Goal: Task Accomplishment & Management: Complete application form

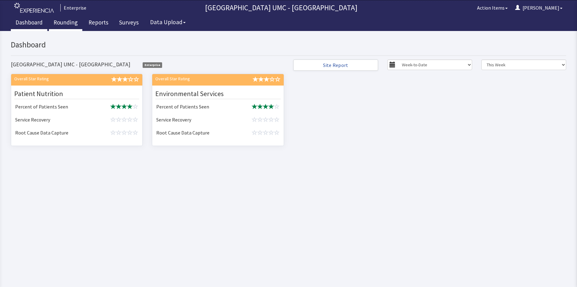
click at [67, 26] on link "Rounding" at bounding box center [65, 22] width 33 height 15
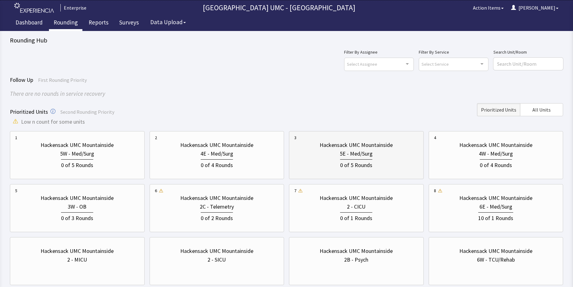
click at [327, 159] on div "0 of 5 Rounds" at bounding box center [356, 163] width 124 height 11
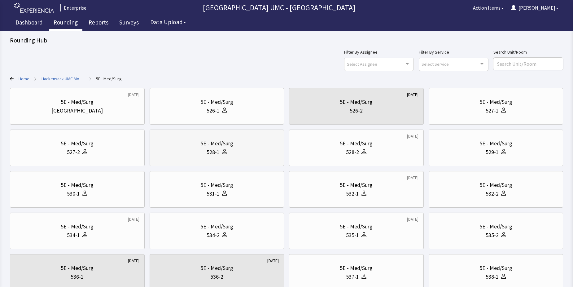
click at [239, 142] on div "5E - Med/Surg" at bounding box center [217, 143] width 124 height 9
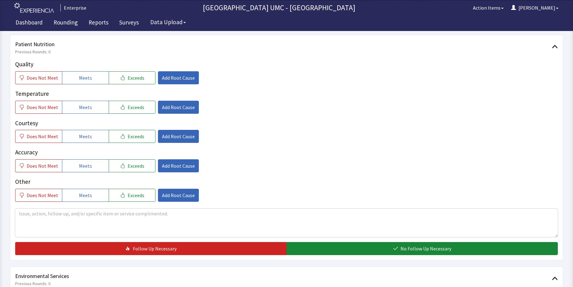
scroll to position [93, 0]
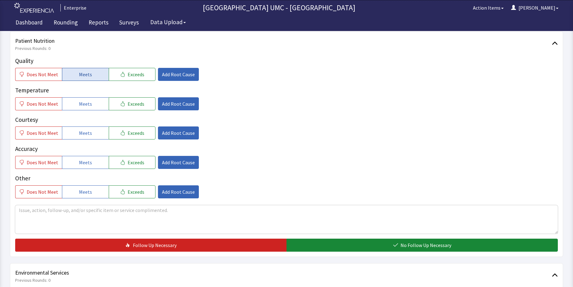
click at [85, 76] on span "Meets" at bounding box center [85, 74] width 13 height 7
click at [79, 103] on span "Meets" at bounding box center [85, 103] width 13 height 7
click at [72, 135] on button "Meets" at bounding box center [85, 132] width 47 height 13
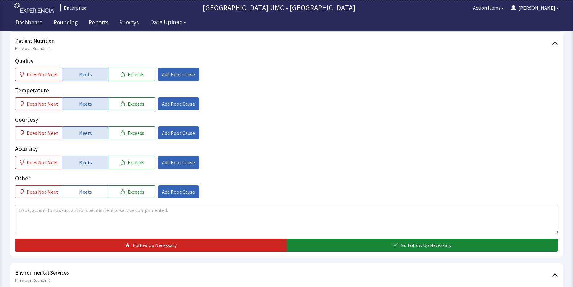
click at [76, 163] on button "Meets" at bounding box center [85, 162] width 47 height 13
click at [81, 191] on span "Meets" at bounding box center [85, 191] width 13 height 7
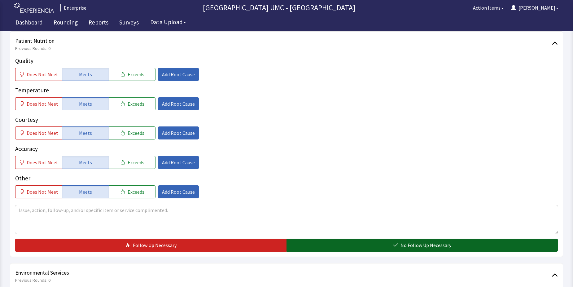
click at [343, 244] on button "No Follow Up Necessary" at bounding box center [421, 244] width 271 height 13
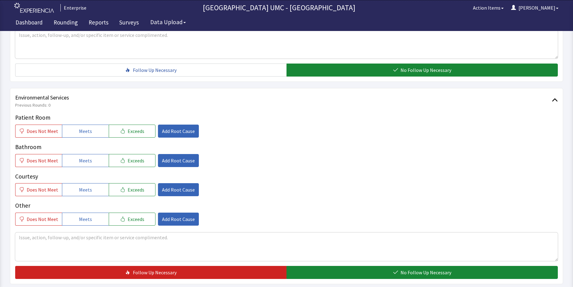
scroll to position [279, 0]
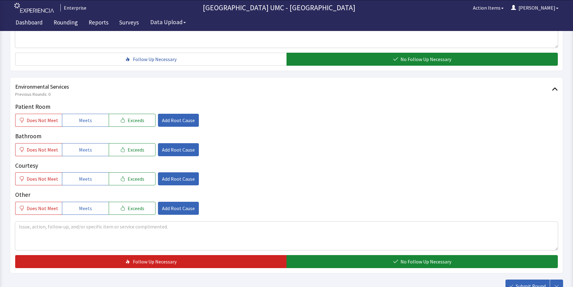
drag, startPoint x: 89, startPoint y: 118, endPoint x: 87, endPoint y: 139, distance: 21.4
click at [88, 124] on button "Meets" at bounding box center [85, 120] width 47 height 13
drag, startPoint x: 87, startPoint y: 146, endPoint x: 87, endPoint y: 153, distance: 7.4
click at [87, 147] on span "Meets" at bounding box center [85, 149] width 13 height 7
click at [81, 178] on span "Meets" at bounding box center [85, 178] width 13 height 7
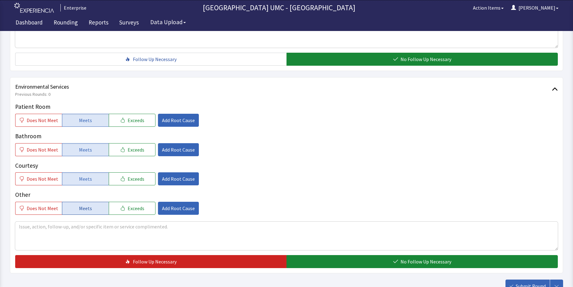
click at [81, 207] on span "Meets" at bounding box center [85, 207] width 13 height 7
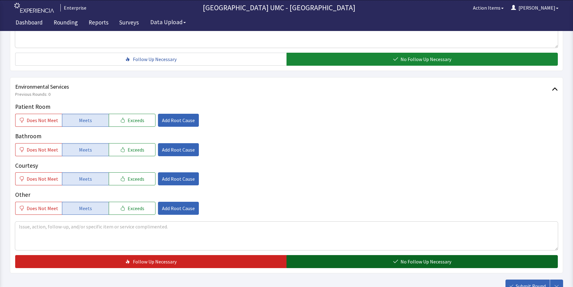
click at [376, 260] on button "No Follow Up Necessary" at bounding box center [421, 261] width 271 height 13
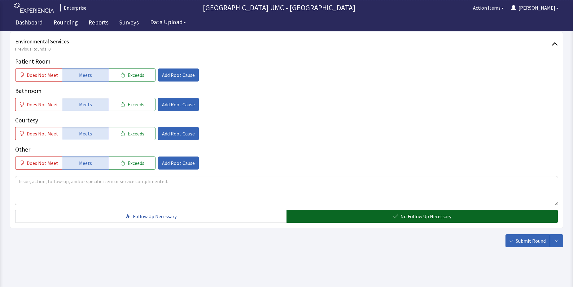
scroll to position [325, 0]
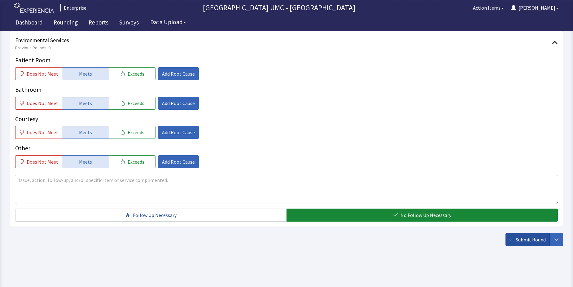
click at [516, 238] on span "Submit Round" at bounding box center [531, 239] width 30 height 7
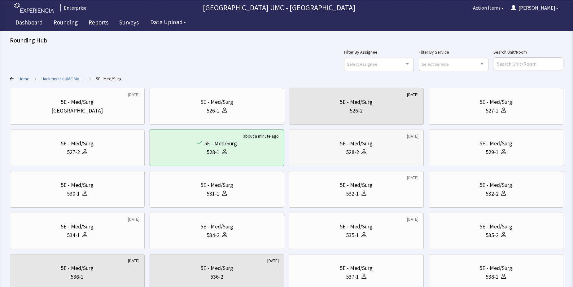
click at [355, 154] on div "528-2" at bounding box center [352, 152] width 13 height 9
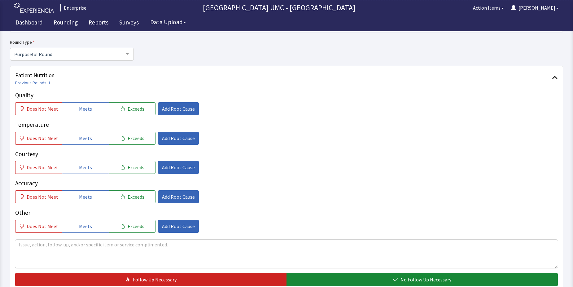
scroll to position [62, 0]
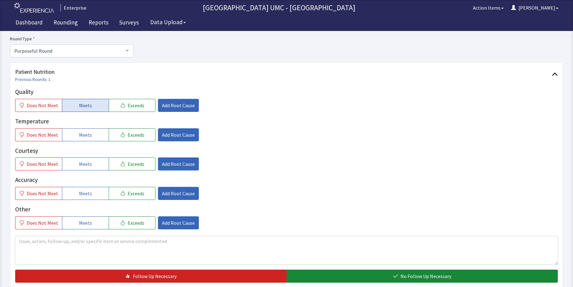
click at [88, 105] on span "Meets" at bounding box center [85, 105] width 13 height 7
drag, startPoint x: 81, startPoint y: 136, endPoint x: 80, endPoint y: 160, distance: 24.2
click at [81, 137] on span "Meets" at bounding box center [85, 134] width 13 height 7
drag, startPoint x: 81, startPoint y: 165, endPoint x: 81, endPoint y: 184, distance: 18.9
click at [81, 167] on span "Meets" at bounding box center [85, 163] width 13 height 7
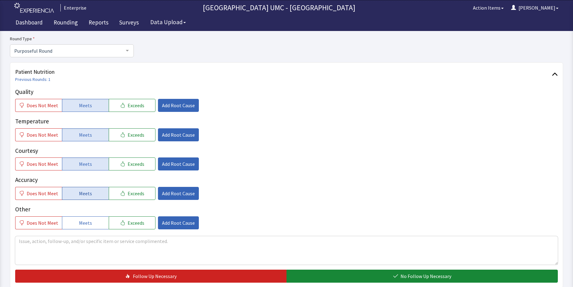
click at [81, 194] on span "Meets" at bounding box center [85, 192] width 13 height 7
click at [79, 222] on span "Meets" at bounding box center [85, 222] width 13 height 7
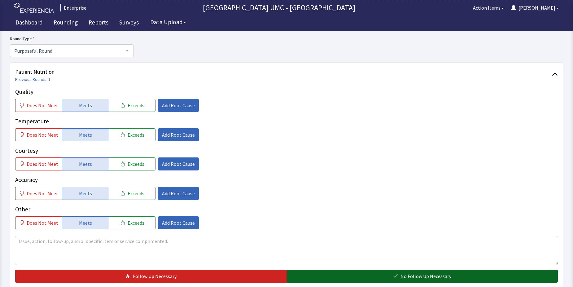
click at [348, 276] on button "No Follow Up Necessary" at bounding box center [421, 275] width 271 height 13
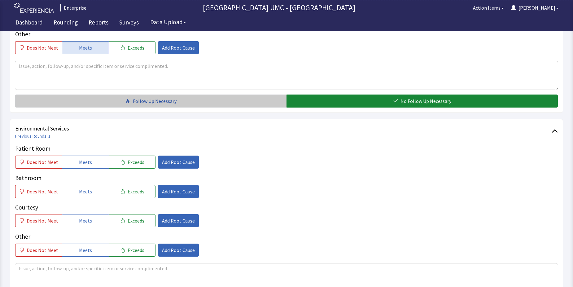
scroll to position [248, 0]
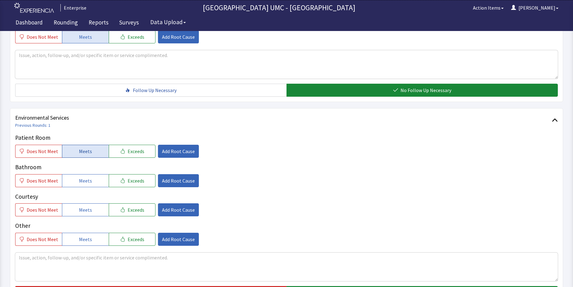
click at [81, 150] on span "Meets" at bounding box center [85, 150] width 13 height 7
click at [87, 181] on span "Meets" at bounding box center [85, 180] width 13 height 7
click at [81, 210] on span "Meets" at bounding box center [85, 209] width 13 height 7
drag, startPoint x: 84, startPoint y: 236, endPoint x: 164, endPoint y: 230, distance: 80.1
click at [88, 237] on span "Meets" at bounding box center [85, 238] width 13 height 7
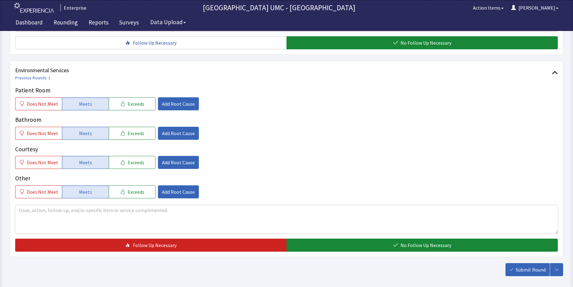
scroll to position [310, 0]
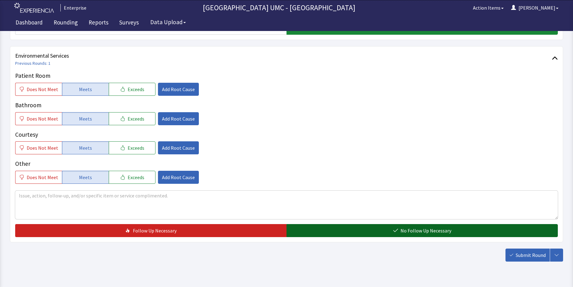
click at [368, 227] on button "No Follow Up Necessary" at bounding box center [421, 230] width 271 height 13
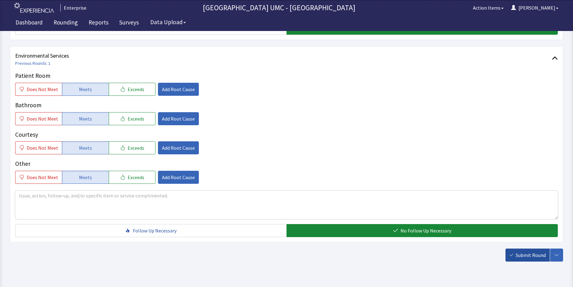
click at [516, 253] on span "Submit Round" at bounding box center [531, 254] width 30 height 7
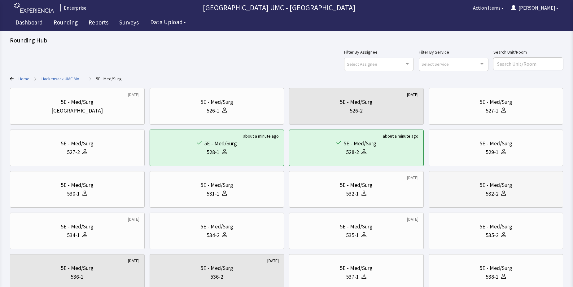
click at [487, 197] on div "532-2" at bounding box center [491, 193] width 13 height 9
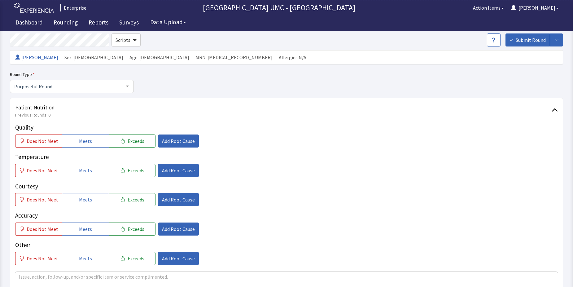
scroll to position [62, 0]
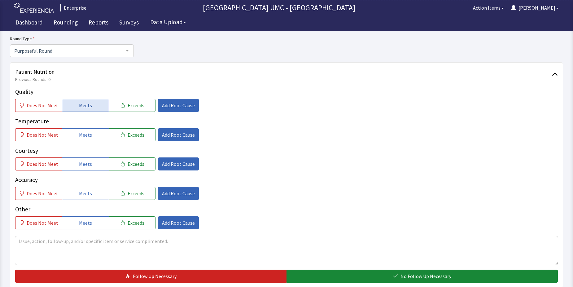
click at [85, 108] on span "Meets" at bounding box center [85, 105] width 13 height 7
drag, startPoint x: 81, startPoint y: 136, endPoint x: 78, endPoint y: 146, distance: 10.0
click at [78, 143] on div "Quality Does Not Meet Meets Exceeds Add Root Cause Temperature Does Not Meet Me…" at bounding box center [286, 158] width 542 height 142
click at [79, 170] on button "Meets" at bounding box center [85, 163] width 47 height 13
drag, startPoint x: 81, startPoint y: 132, endPoint x: 79, endPoint y: 178, distance: 45.5
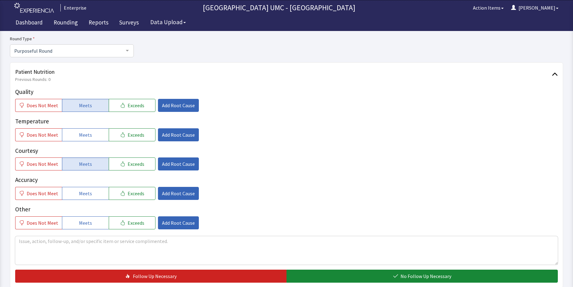
click at [80, 134] on span "Meets" at bounding box center [85, 134] width 13 height 7
drag, startPoint x: 78, startPoint y: 191, endPoint x: 78, endPoint y: 196, distance: 5.0
click at [79, 196] on span "Meets" at bounding box center [85, 192] width 13 height 7
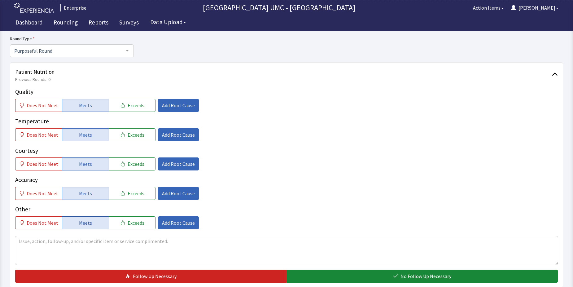
click at [79, 217] on button "Meets" at bounding box center [85, 222] width 47 height 13
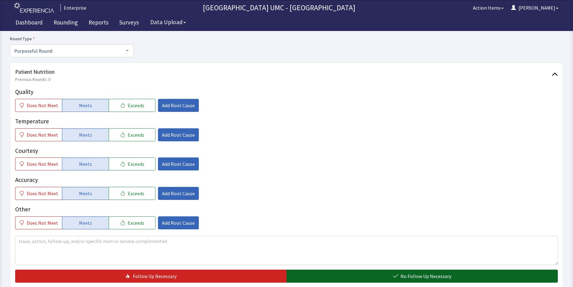
click at [333, 274] on button "No Follow Up Necessary" at bounding box center [421, 275] width 271 height 13
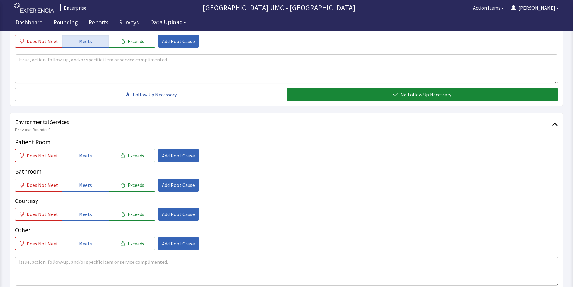
scroll to position [310, 0]
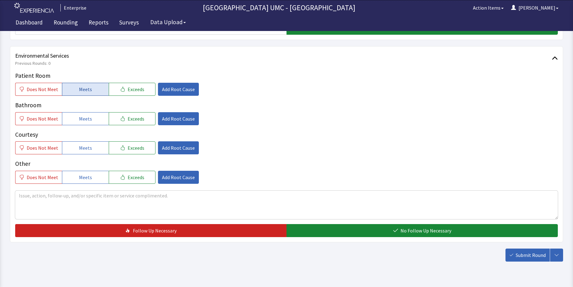
click at [81, 91] on span "Meets" at bounding box center [85, 88] width 13 height 7
click at [90, 122] on button "Meets" at bounding box center [85, 118] width 47 height 13
click at [90, 148] on button "Meets" at bounding box center [85, 147] width 47 height 13
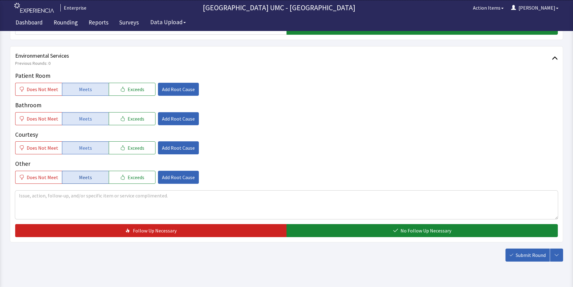
click at [89, 174] on button "Meets" at bounding box center [85, 177] width 47 height 13
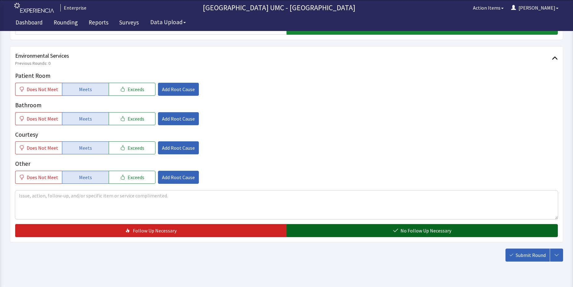
click at [433, 230] on span "No Follow Up Necessary" at bounding box center [425, 230] width 51 height 7
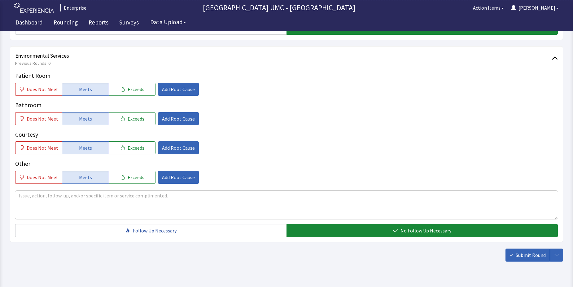
click at [519, 254] on span "Submit Round" at bounding box center [531, 254] width 30 height 7
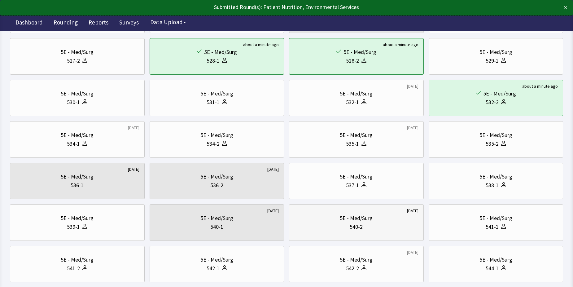
scroll to position [93, 0]
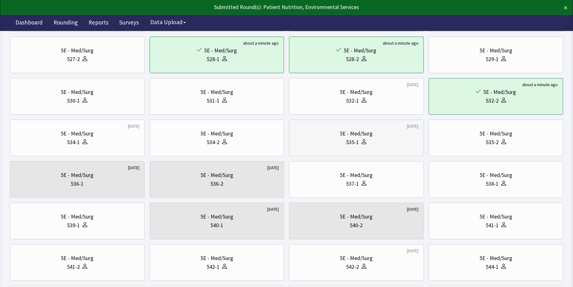
click at [359, 142] on div at bounding box center [362, 142] width 7 height 9
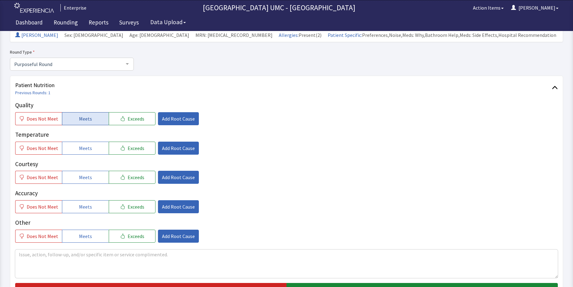
scroll to position [62, 0]
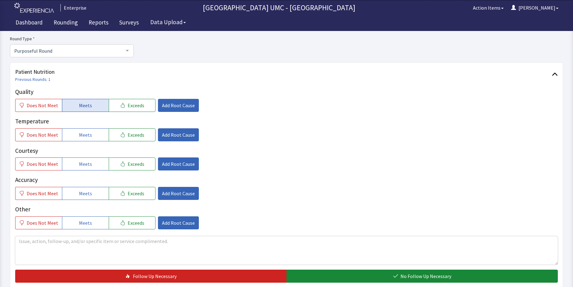
click at [88, 109] on button "Meets" at bounding box center [85, 105] width 47 height 13
click at [86, 137] on span "Meets" at bounding box center [85, 134] width 13 height 7
click at [83, 166] on span "Meets" at bounding box center [85, 163] width 13 height 7
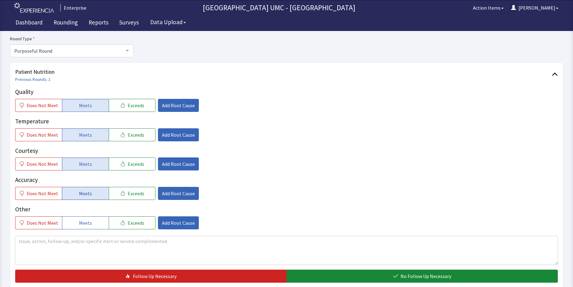
click at [84, 196] on span "Meets" at bounding box center [85, 192] width 13 height 7
drag, startPoint x: 85, startPoint y: 222, endPoint x: 216, endPoint y: 257, distance: 136.2
click at [85, 223] on span "Meets" at bounding box center [85, 222] width 13 height 7
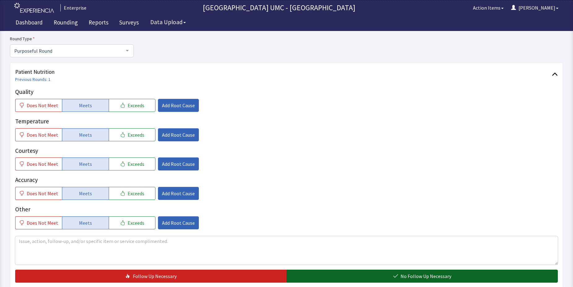
click at [380, 276] on button "No Follow Up Necessary" at bounding box center [421, 275] width 271 height 13
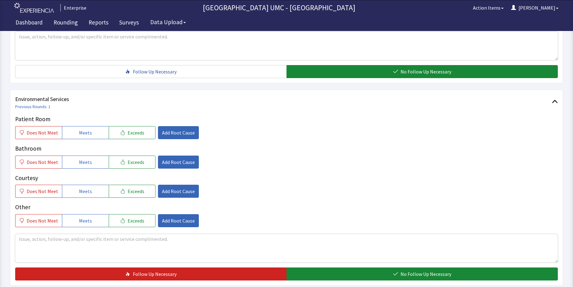
scroll to position [279, 0]
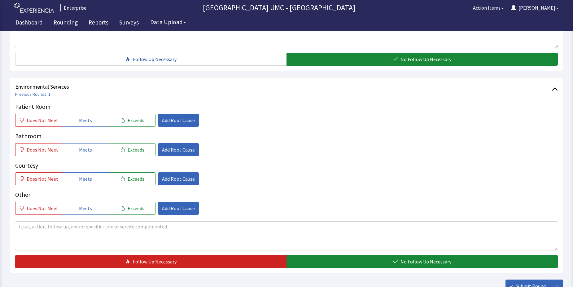
drag, startPoint x: 90, startPoint y: 123, endPoint x: 80, endPoint y: 133, distance: 14.9
click at [91, 125] on button "Meets" at bounding box center [85, 120] width 47 height 13
click at [79, 152] on span "Meets" at bounding box center [85, 149] width 13 height 7
click at [85, 181] on span "Meets" at bounding box center [85, 178] width 13 height 7
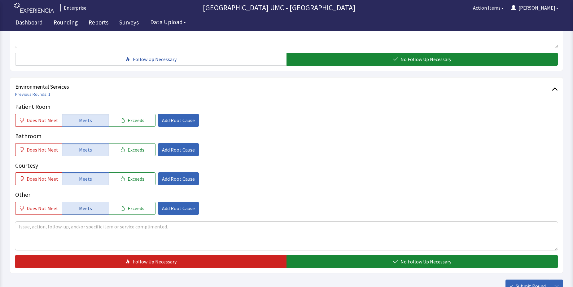
click at [93, 210] on button "Meets" at bounding box center [85, 208] width 47 height 13
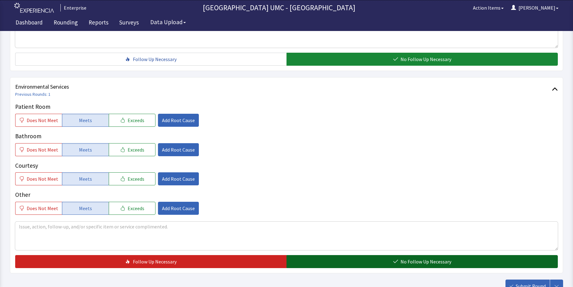
click at [387, 261] on button "No Follow Up Necessary" at bounding box center [421, 261] width 271 height 13
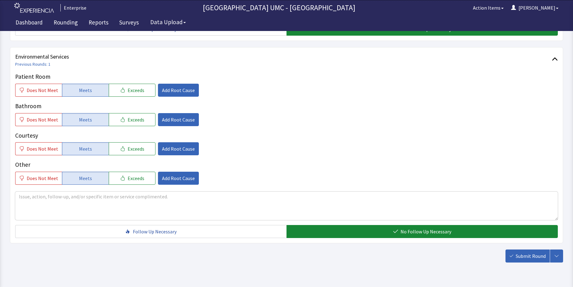
scroll to position [310, 0]
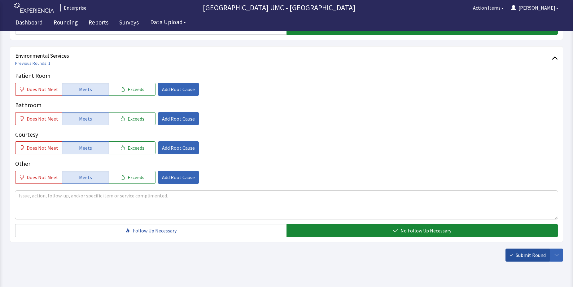
click at [536, 251] on button "Submit Round" at bounding box center [527, 254] width 44 height 13
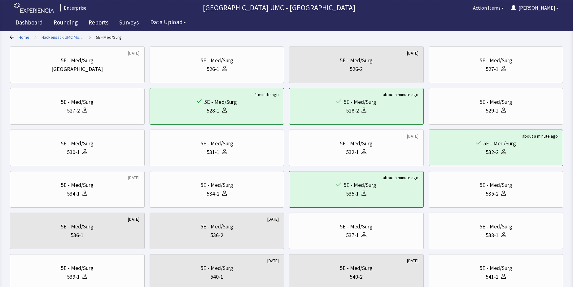
scroll to position [31, 0]
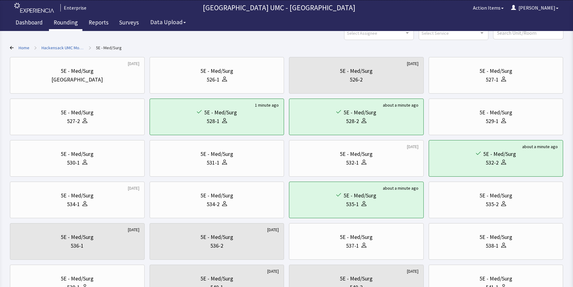
click at [68, 24] on link "Rounding" at bounding box center [65, 22] width 33 height 15
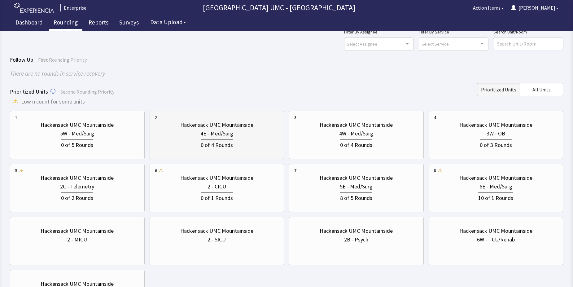
scroll to position [31, 0]
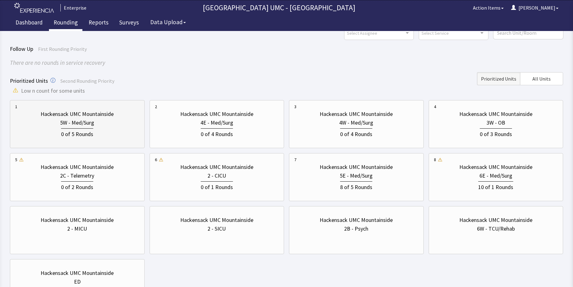
click at [66, 130] on div "0 of 5 Rounds" at bounding box center [77, 133] width 32 height 10
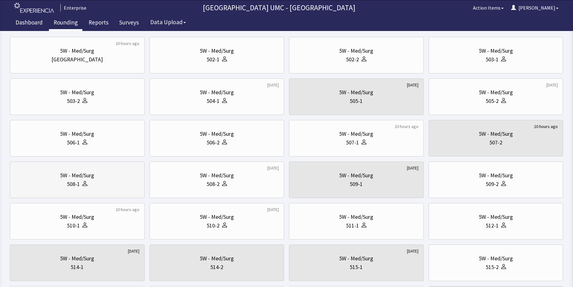
scroll to position [62, 0]
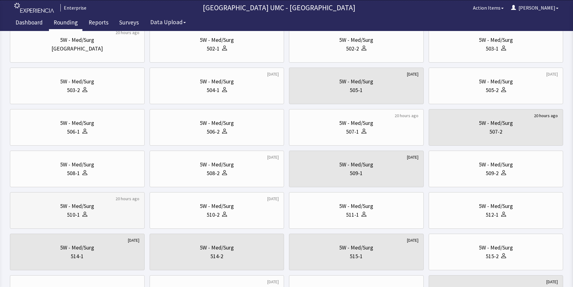
click at [95, 210] on div "5W - Med/Surg" at bounding box center [77, 206] width 124 height 9
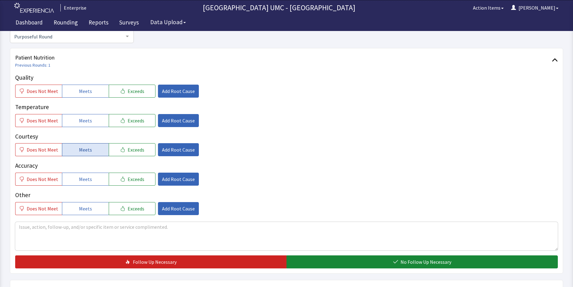
scroll to position [93, 0]
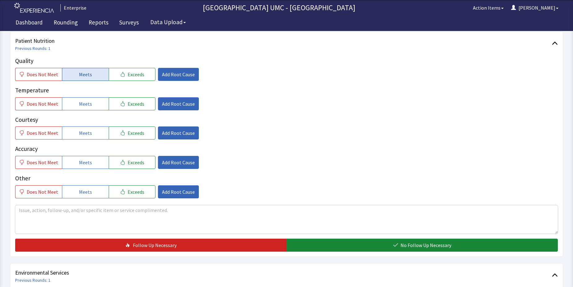
click at [82, 79] on button "Meets" at bounding box center [85, 74] width 47 height 13
click at [79, 106] on span "Meets" at bounding box center [85, 103] width 13 height 7
click at [79, 133] on span "Meets" at bounding box center [85, 132] width 13 height 7
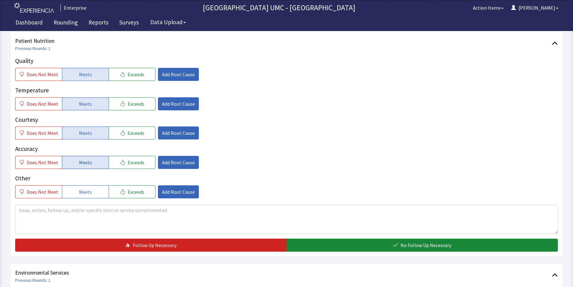
click at [79, 163] on span "Meets" at bounding box center [85, 162] width 13 height 7
drag, startPoint x: 79, startPoint y: 191, endPoint x: 85, endPoint y: 198, distance: 8.6
click at [80, 193] on span "Meets" at bounding box center [85, 191] width 13 height 7
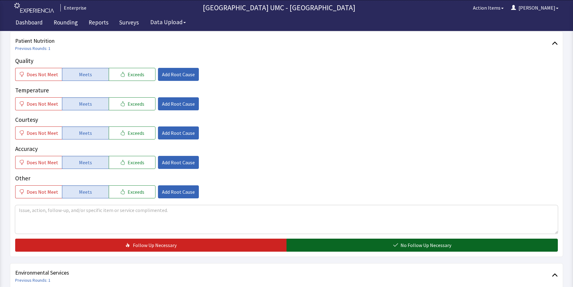
click at [359, 247] on button "No Follow Up Necessary" at bounding box center [421, 244] width 271 height 13
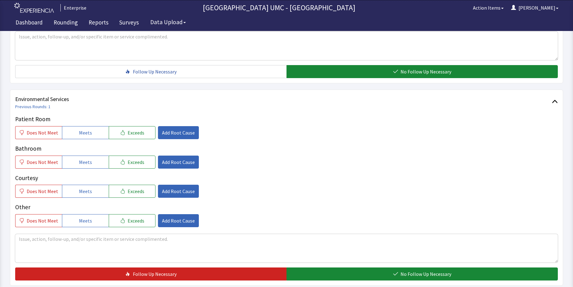
scroll to position [279, 0]
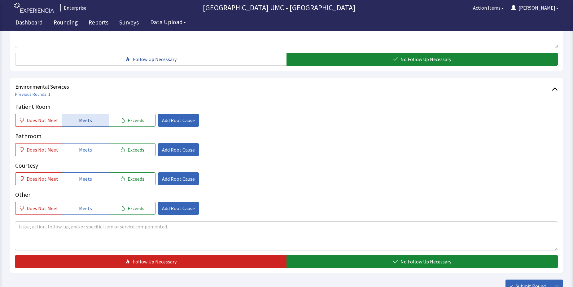
click at [79, 124] on span "Meets" at bounding box center [85, 119] width 13 height 7
drag, startPoint x: 85, startPoint y: 150, endPoint x: 84, endPoint y: 163, distance: 13.4
click at [85, 152] on span "Meets" at bounding box center [85, 149] width 13 height 7
click at [83, 179] on span "Meets" at bounding box center [85, 178] width 13 height 7
drag, startPoint x: 88, startPoint y: 207, endPoint x: 340, endPoint y: 265, distance: 258.8
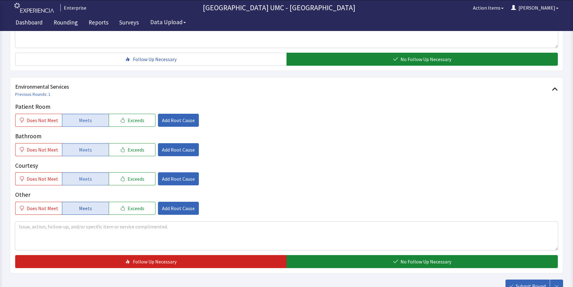
click at [88, 207] on span "Meets" at bounding box center [85, 207] width 13 height 7
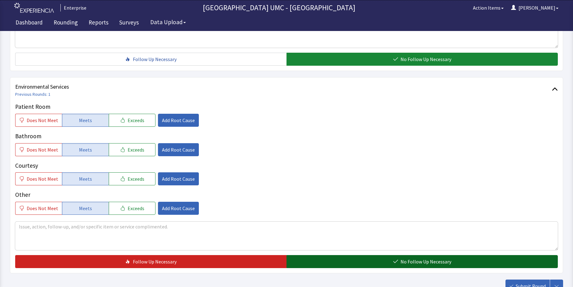
click at [359, 260] on button "No Follow Up Necessary" at bounding box center [421, 261] width 271 height 13
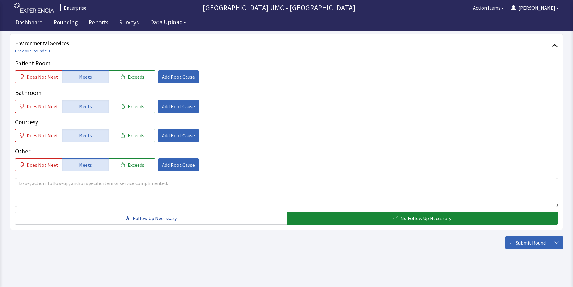
scroll to position [325, 0]
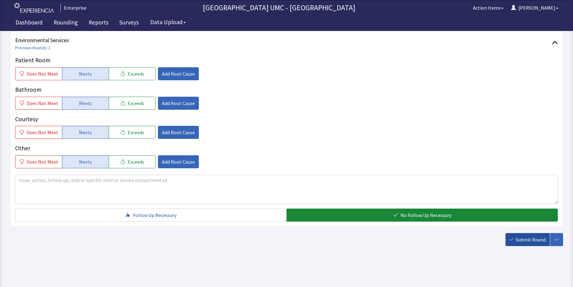
click at [517, 241] on span "Submit Round" at bounding box center [531, 239] width 30 height 7
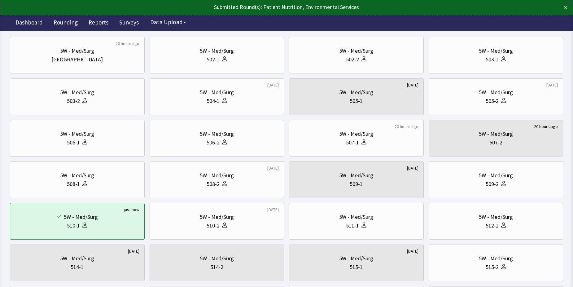
scroll to position [62, 0]
